Goal: Transaction & Acquisition: Purchase product/service

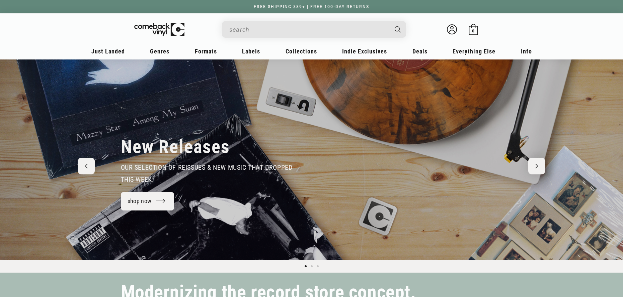
click at [246, 27] on input "When autocomplete results are available use up and down arrows to review and en…" at bounding box center [308, 30] width 159 height 14
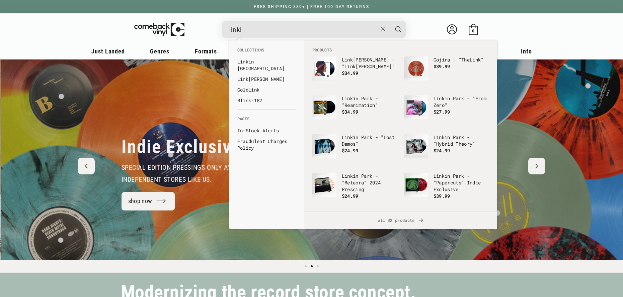
scroll to position [0, 623]
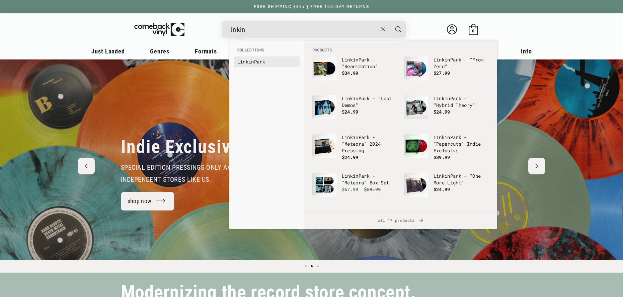
type input "linkin"
click at [261, 64] on link "Linkin Park" at bounding box center [266, 62] width 59 height 7
